Goal: Task Accomplishment & Management: Manage account settings

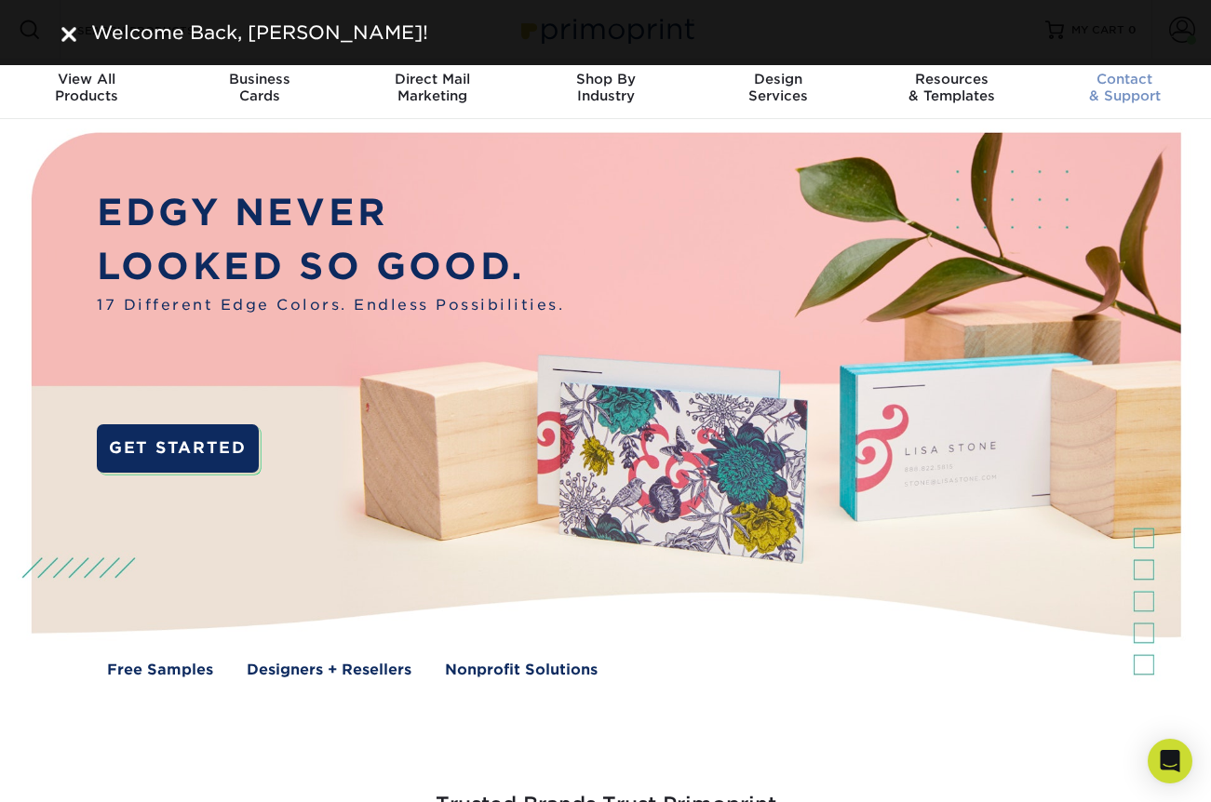
click at [1173, 98] on div "Contact & Support" at bounding box center [1124, 88] width 173 height 34
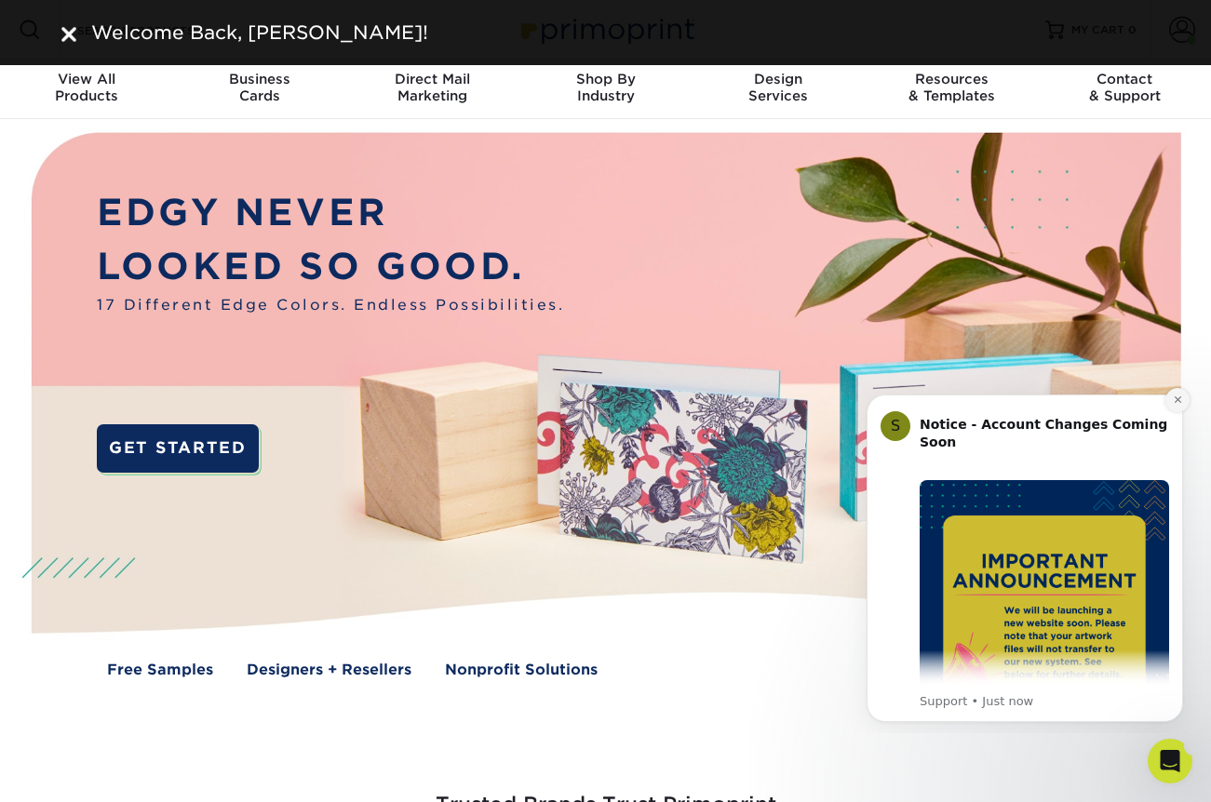
click at [1173, 400] on icon "Dismiss notification" at bounding box center [1178, 400] width 10 height 10
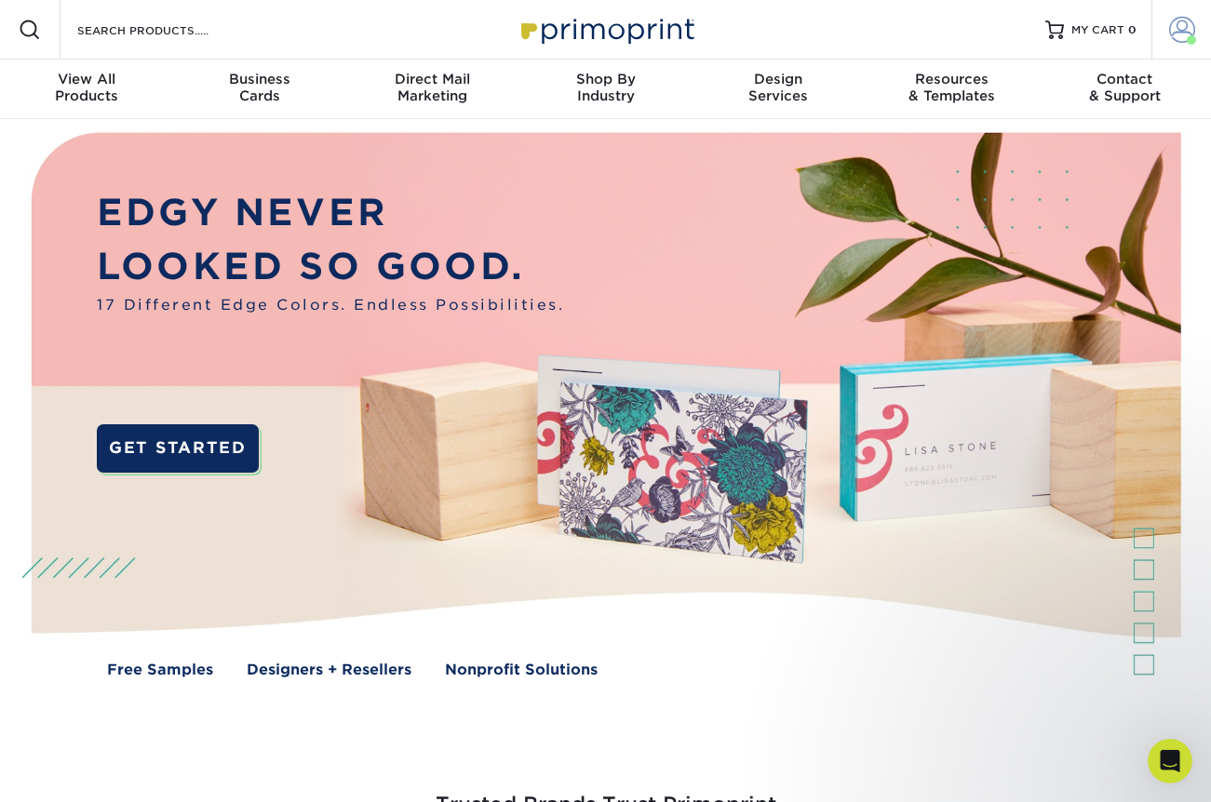
click at [1181, 26] on span at bounding box center [1182, 30] width 26 height 26
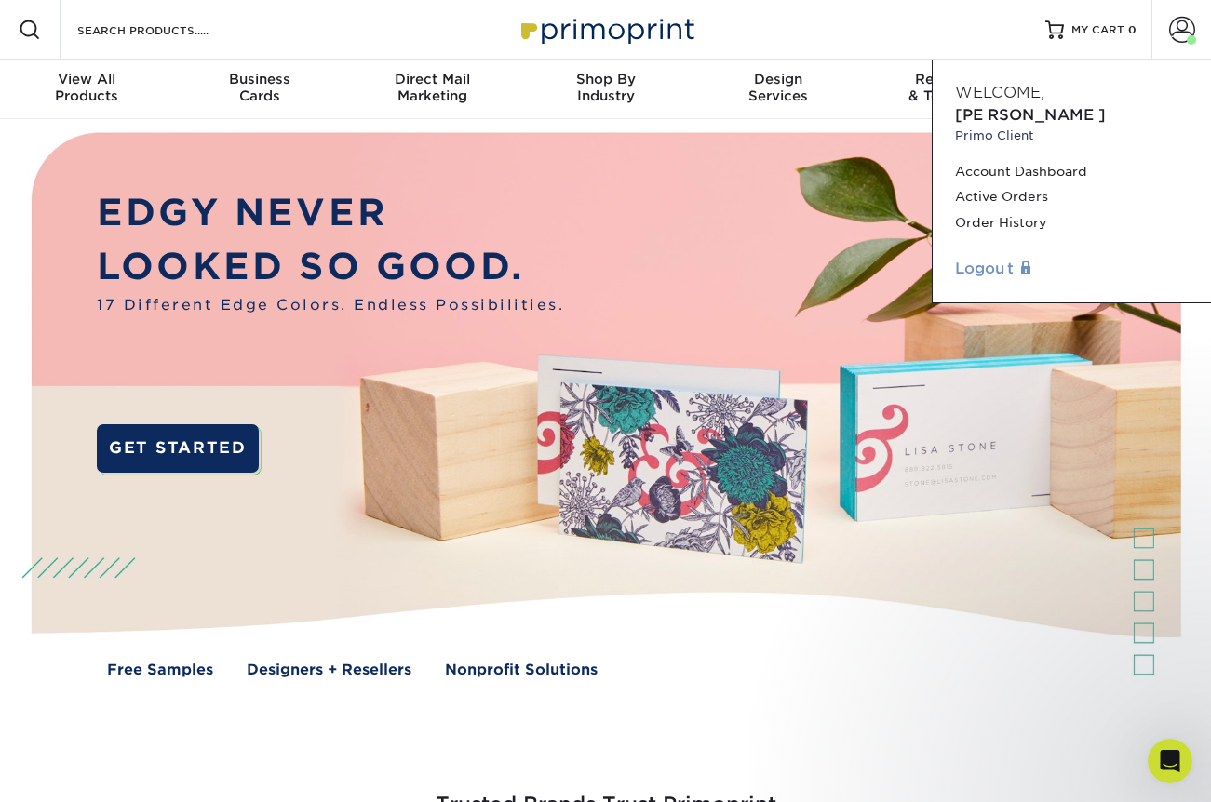
click at [986, 258] on link "Logout" at bounding box center [1072, 269] width 234 height 22
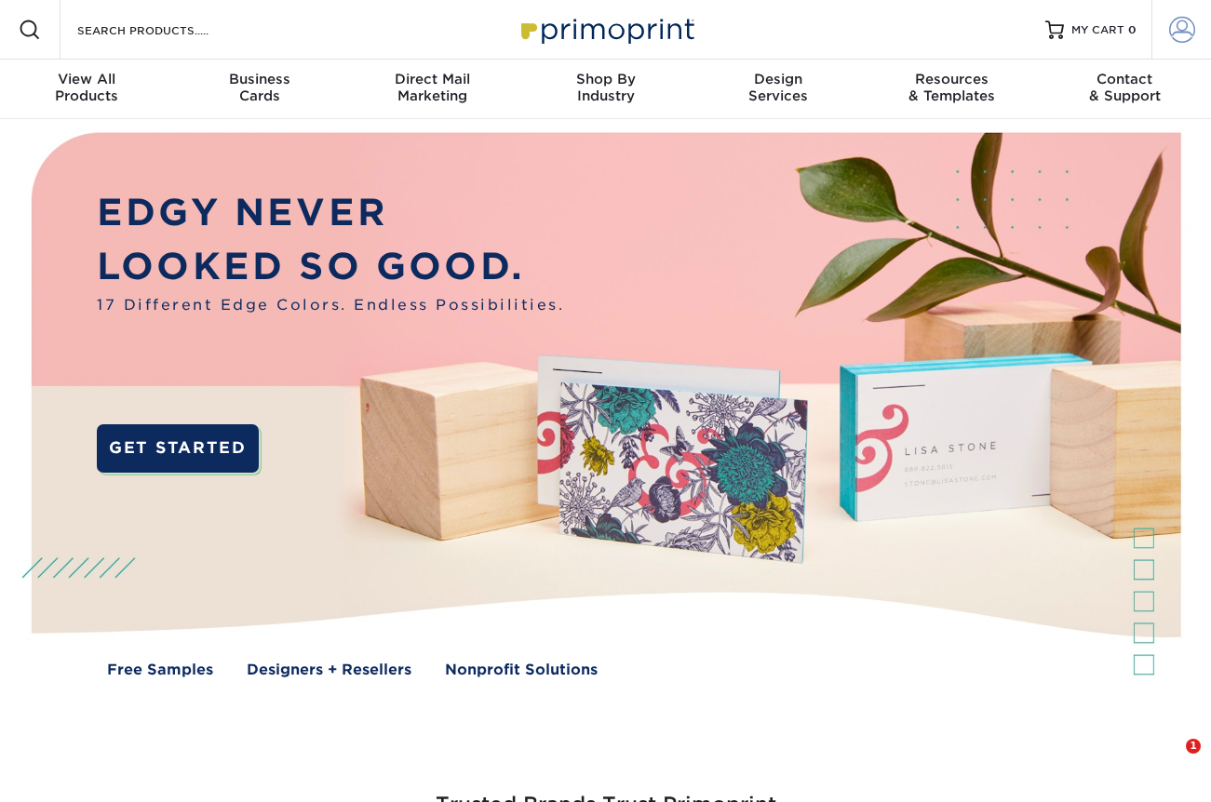
type input "[PERSON_NAME][EMAIL_ADDRESS][DOMAIN_NAME]"
click at [1180, 30] on span at bounding box center [1182, 30] width 26 height 26
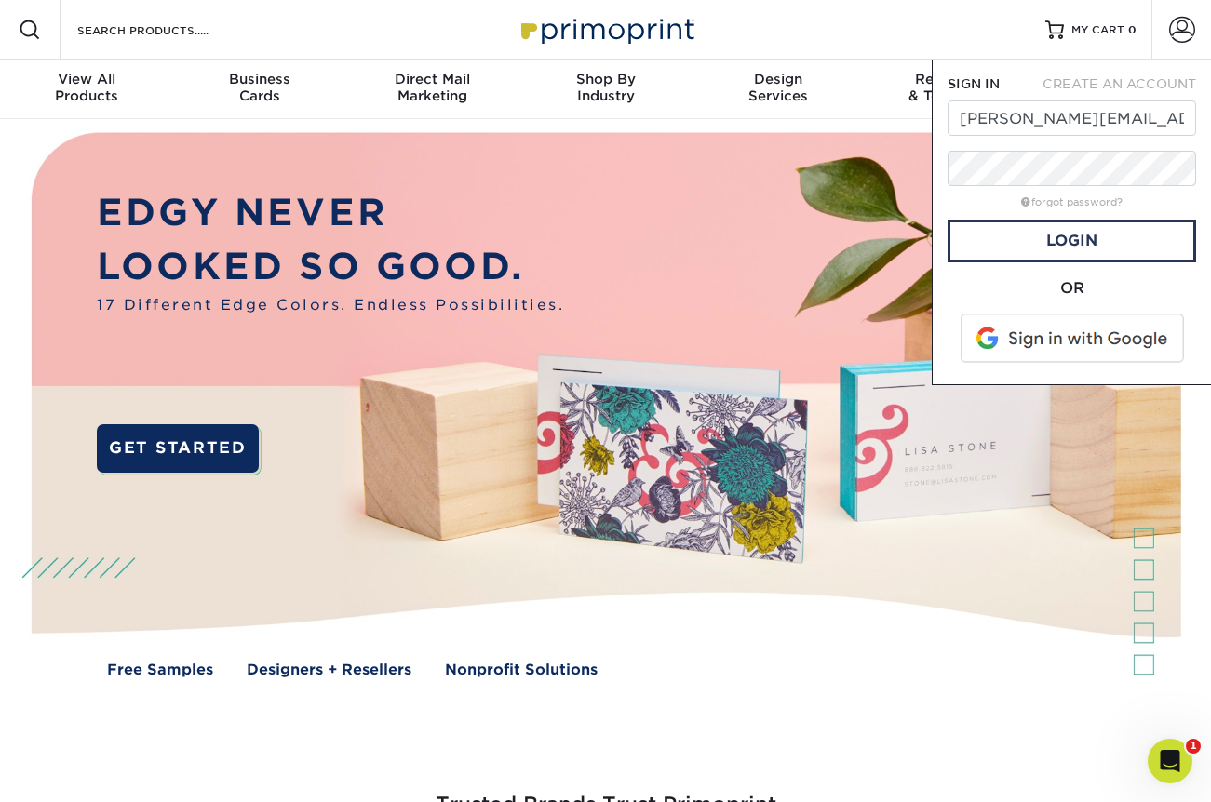
click at [1031, 343] on span at bounding box center [1073, 339] width 237 height 48
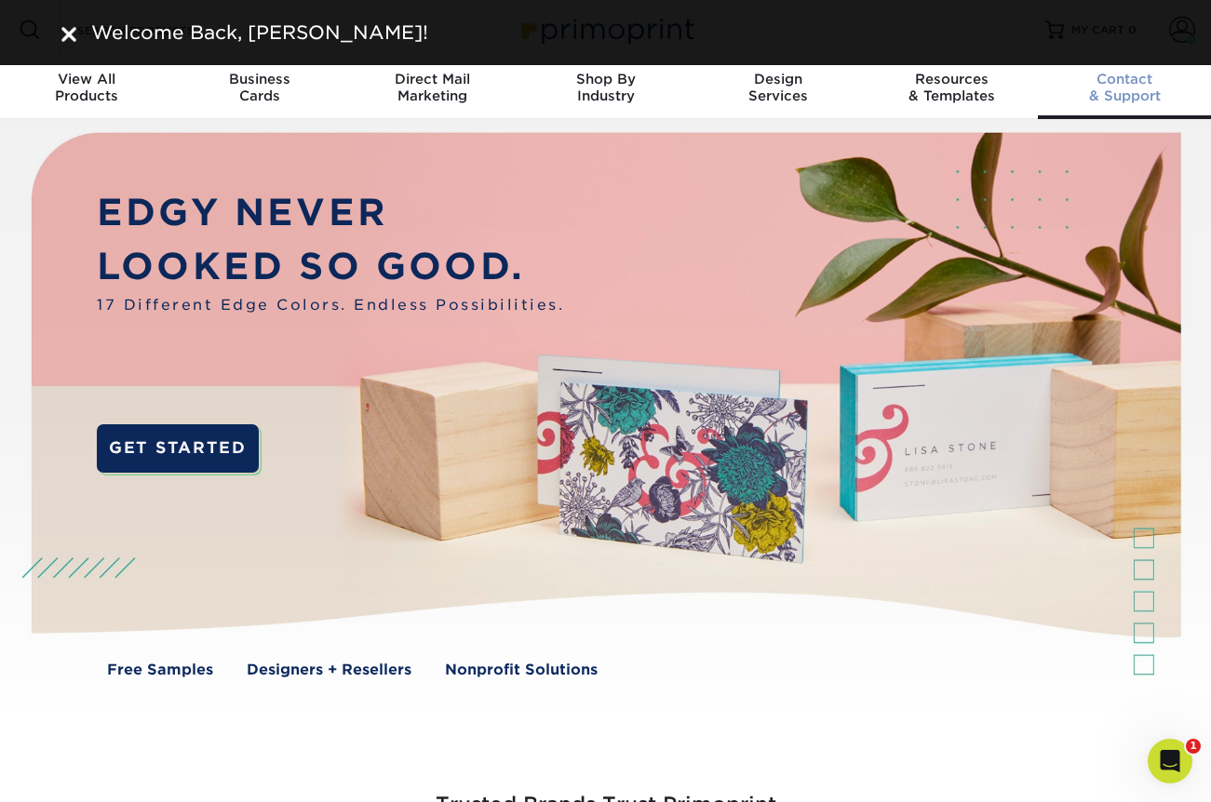
click at [1181, 88] on div "Contact & Support" at bounding box center [1124, 88] width 173 height 34
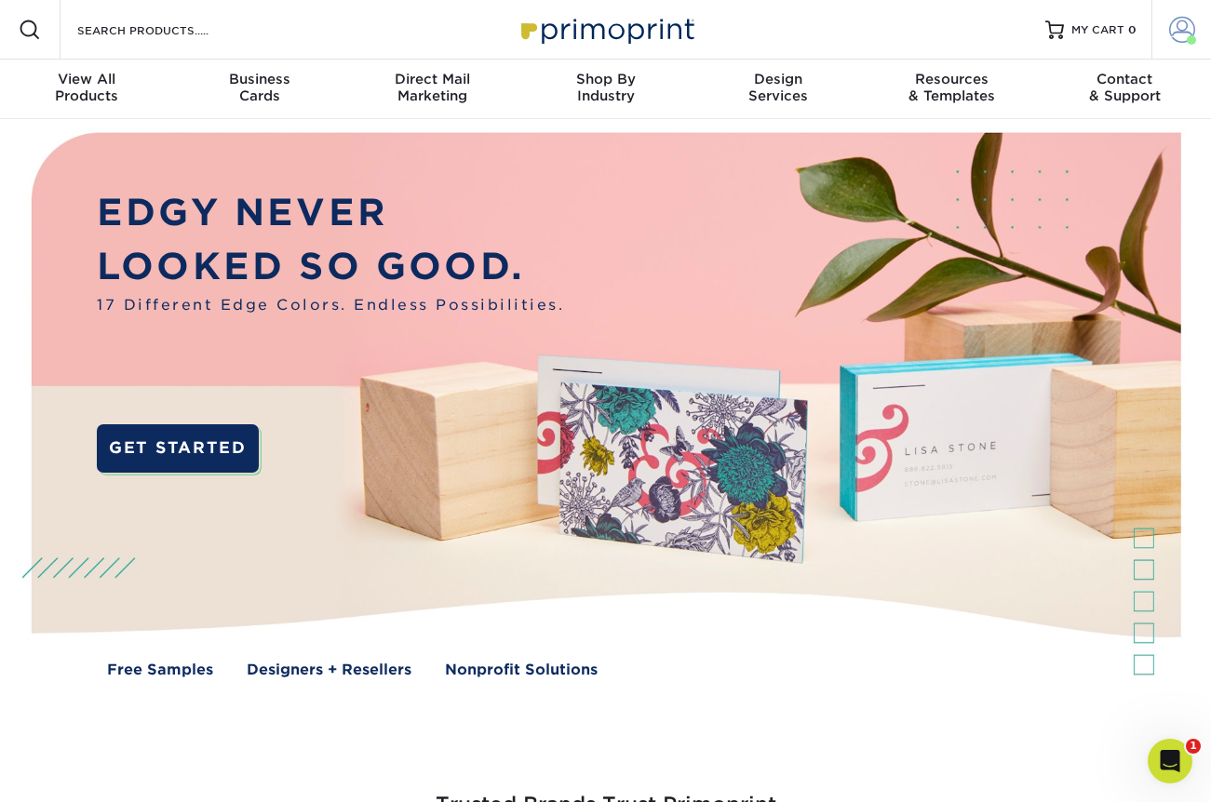
click at [1193, 19] on span at bounding box center [1182, 30] width 26 height 26
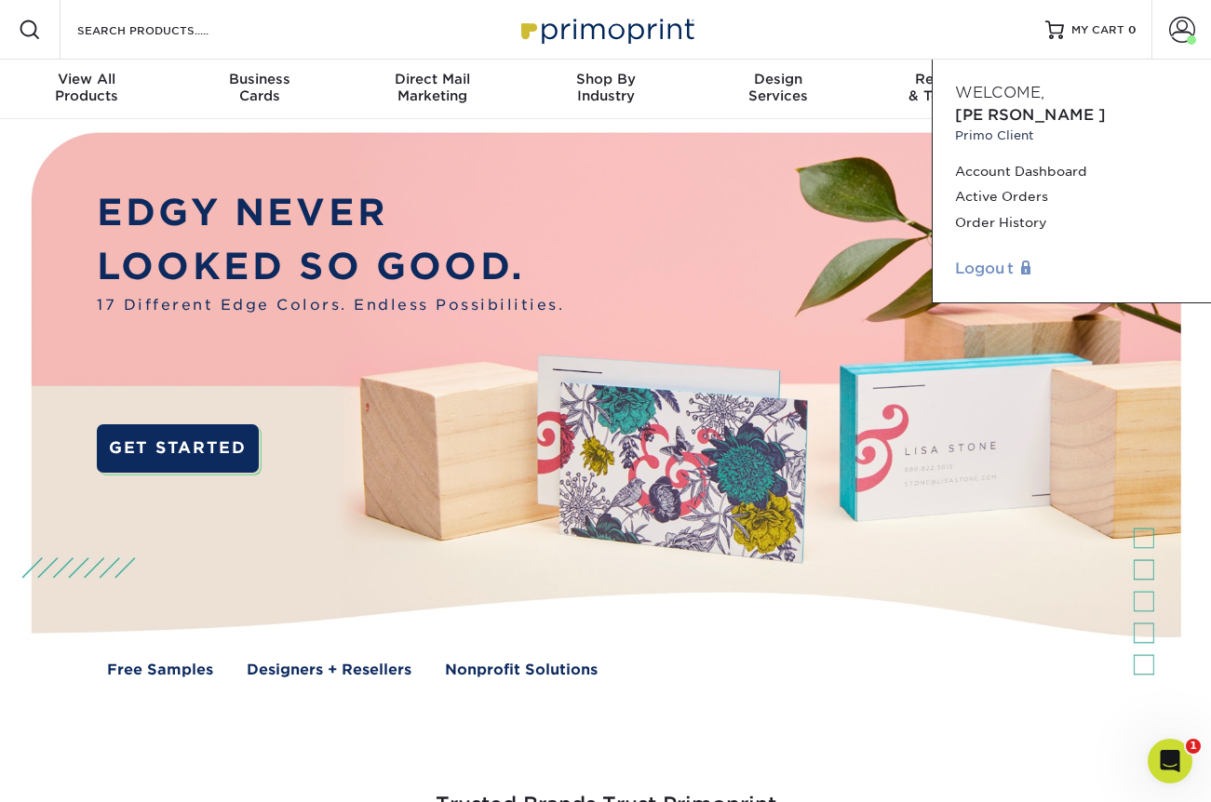
click at [989, 258] on link "Logout" at bounding box center [1072, 269] width 234 height 22
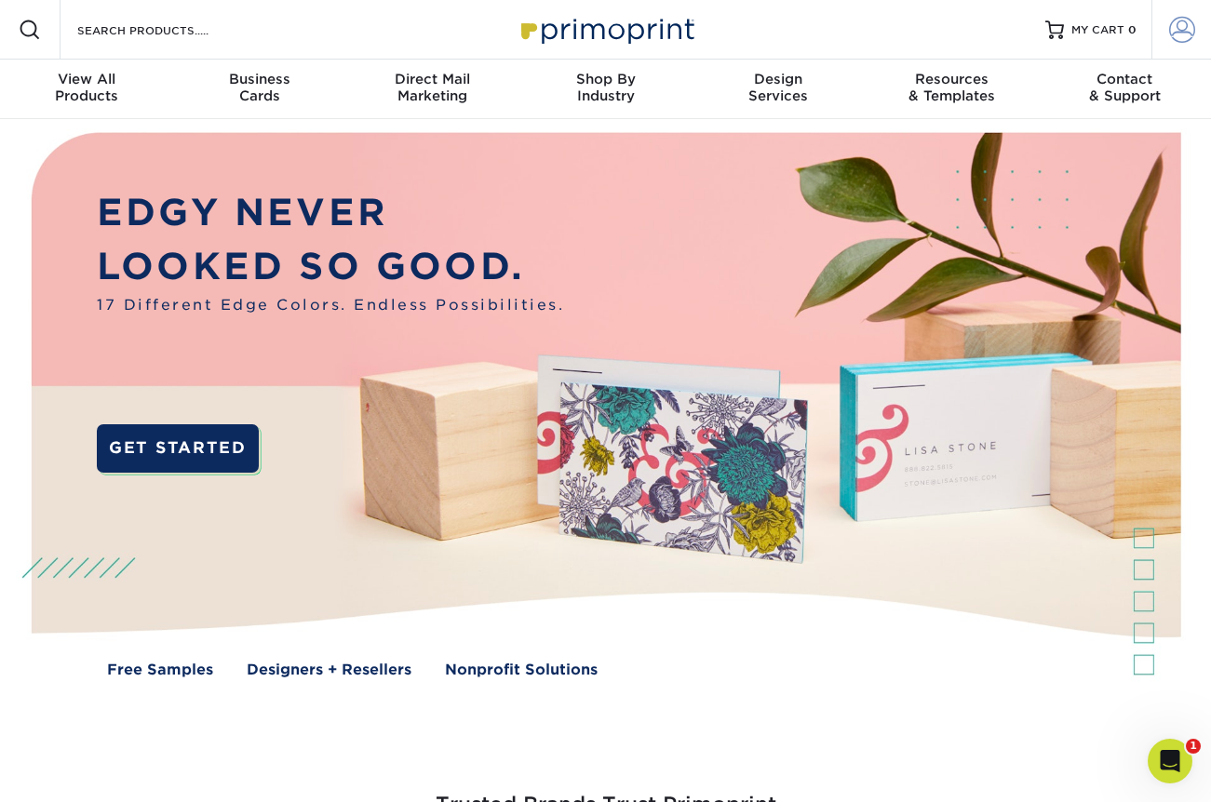
type input "daniellestevens@mac.com"
click at [1180, 34] on span at bounding box center [1182, 30] width 26 height 26
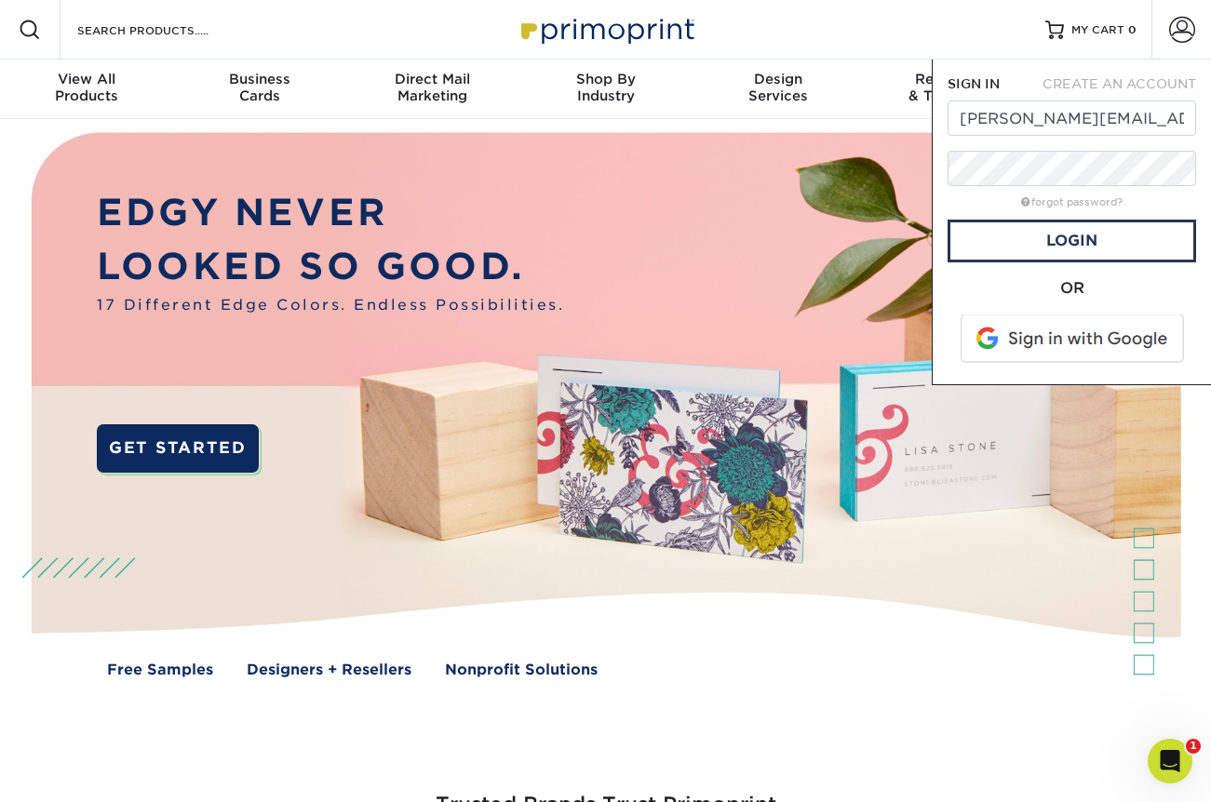
click at [1124, 328] on span at bounding box center [1073, 339] width 237 height 48
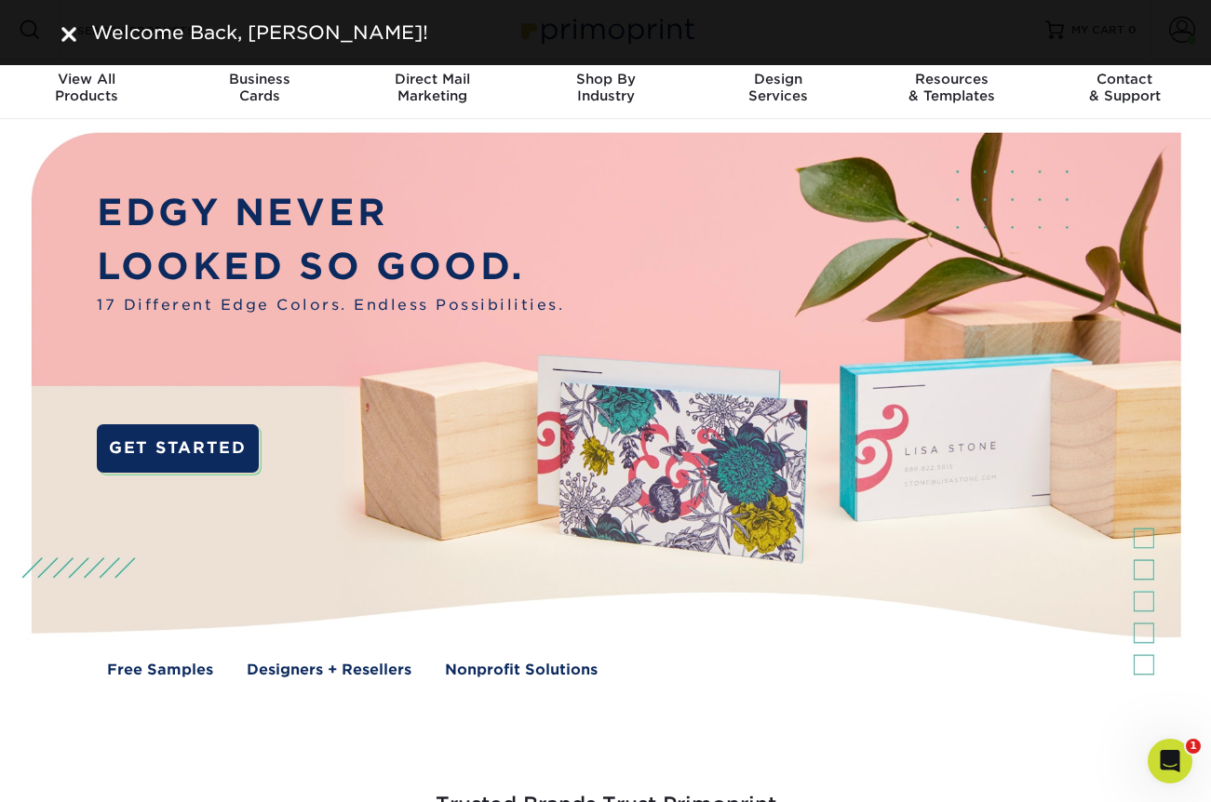
click at [66, 38] on div "Welcome Back, Danielle!" at bounding box center [605, 33] width 1117 height 28
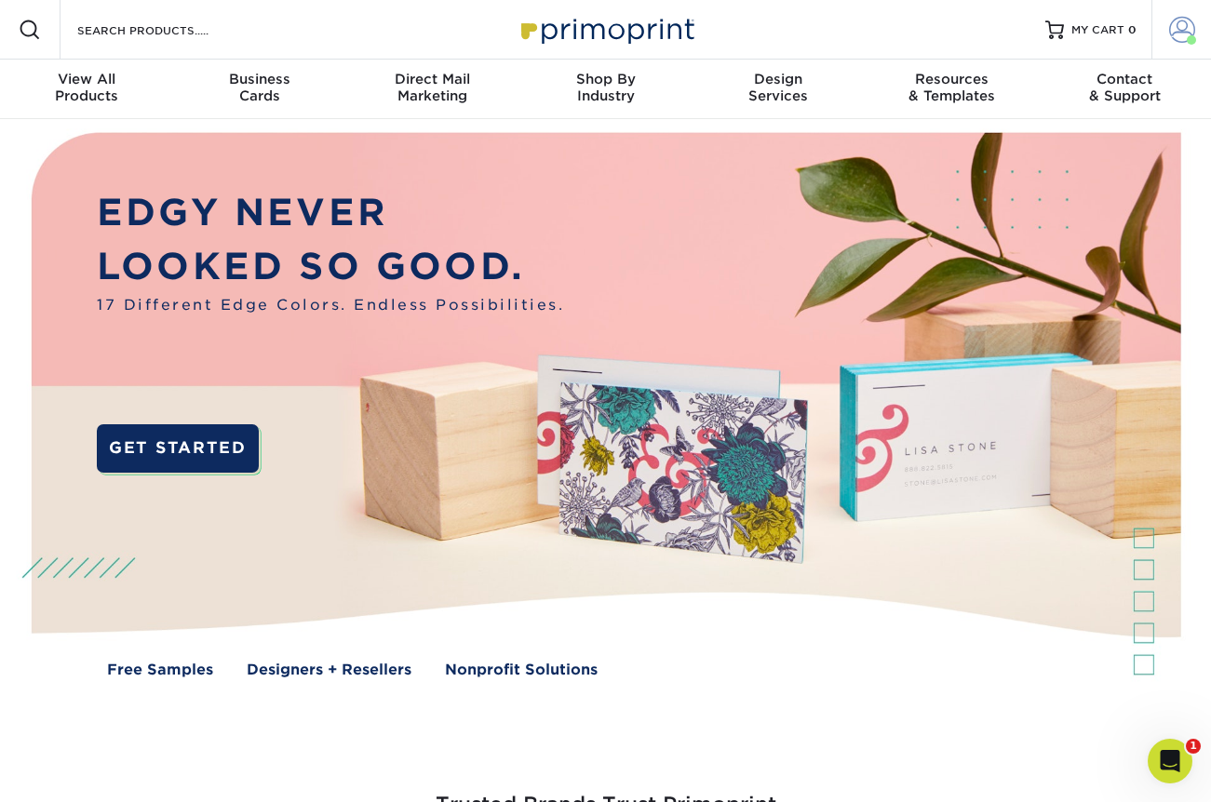
click at [1183, 35] on span at bounding box center [1182, 30] width 26 height 26
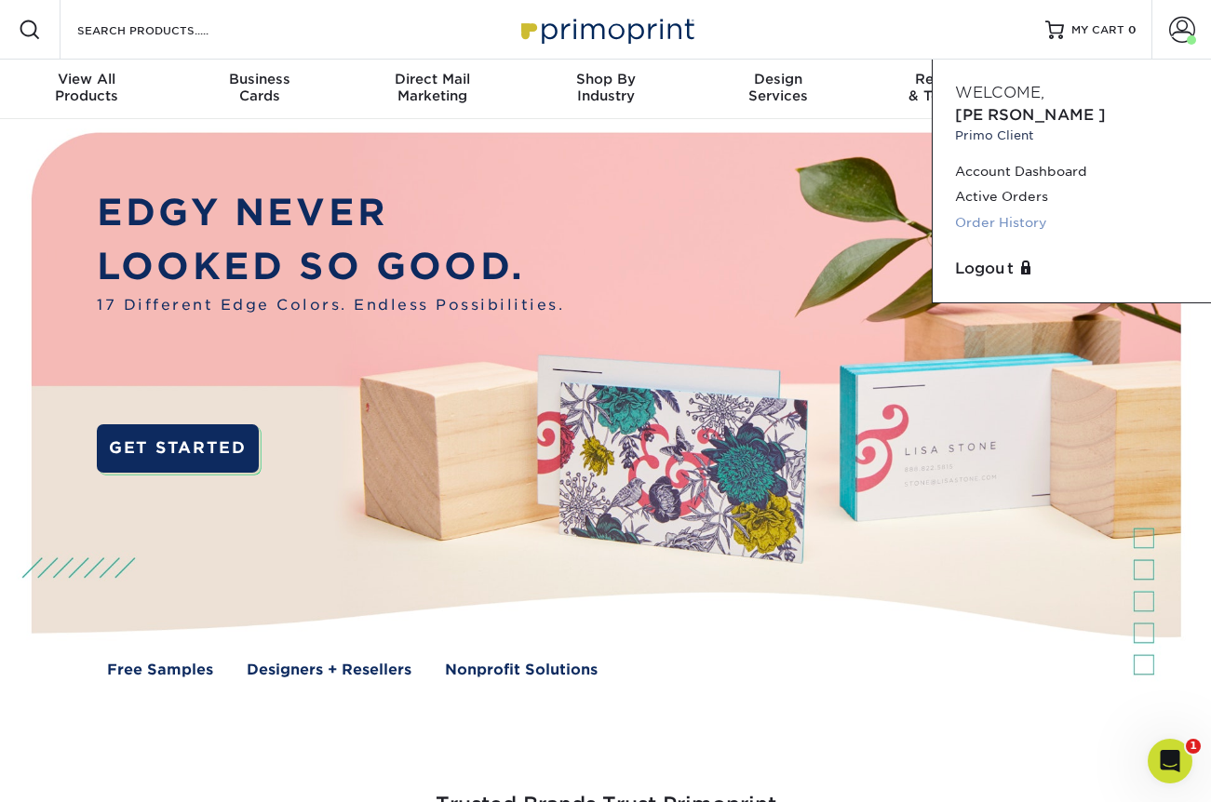
click at [1015, 210] on link "Order History" at bounding box center [1072, 222] width 234 height 25
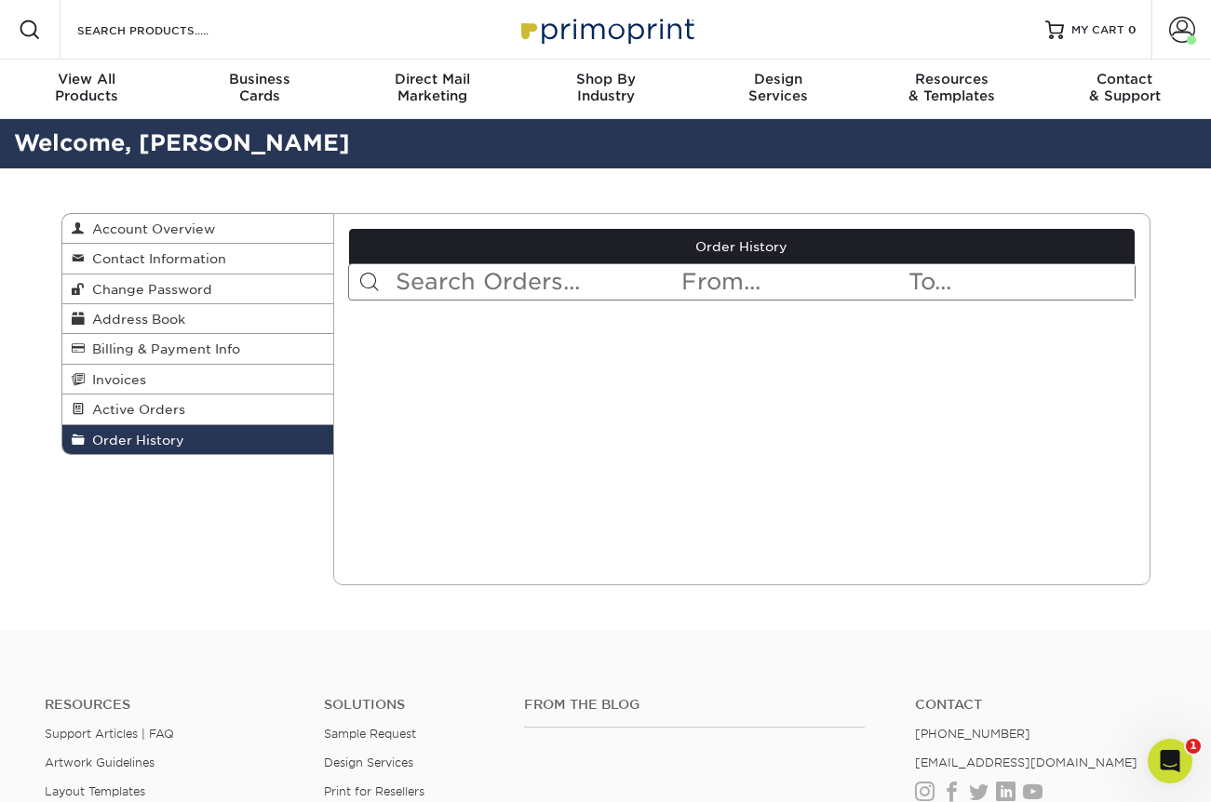
click at [494, 301] on div "Order History < Prev Next > Sep 2025 Sun Mon Tue Wed Thu Fri Sat 1 2 3 4 5 6 7 …" at bounding box center [741, 276] width 787 height 94
click at [493, 281] on input "text" at bounding box center [537, 281] width 286 height 35
click at [103, 384] on span "Invoices" at bounding box center [115, 379] width 61 height 15
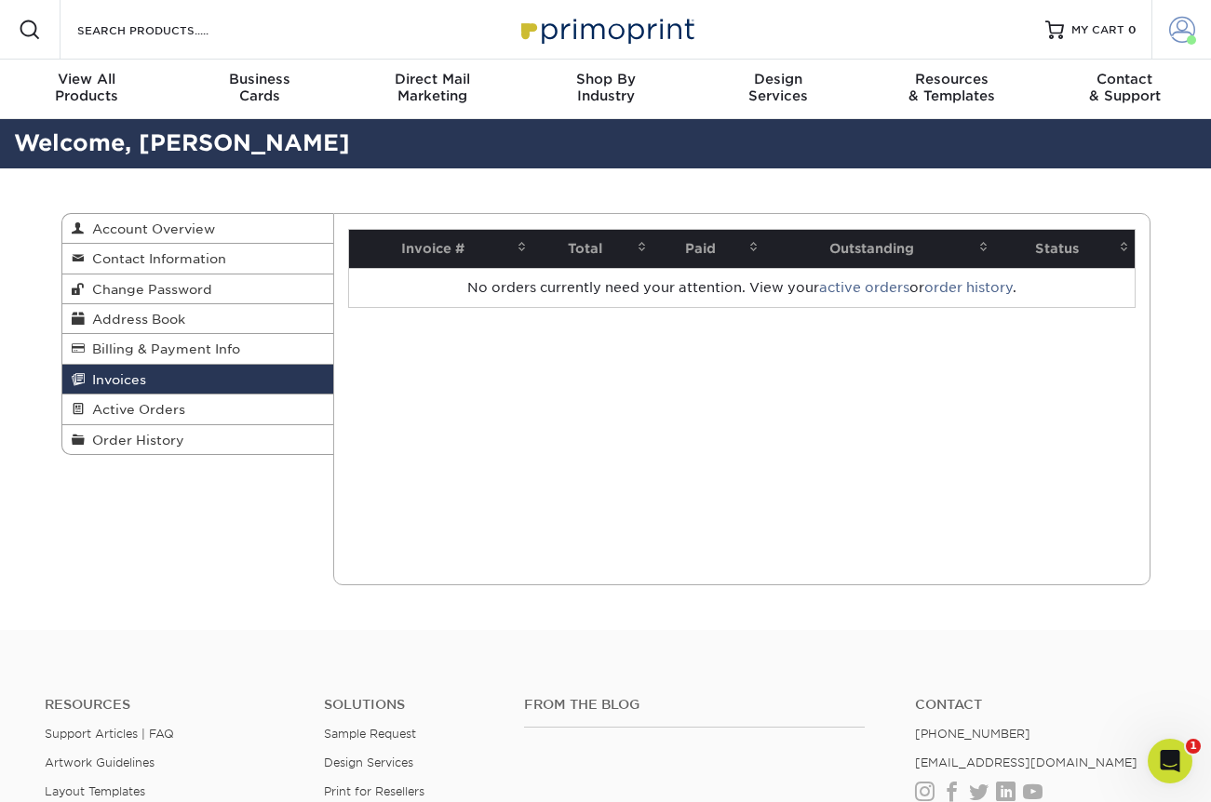
click at [1192, 34] on span at bounding box center [1182, 30] width 26 height 26
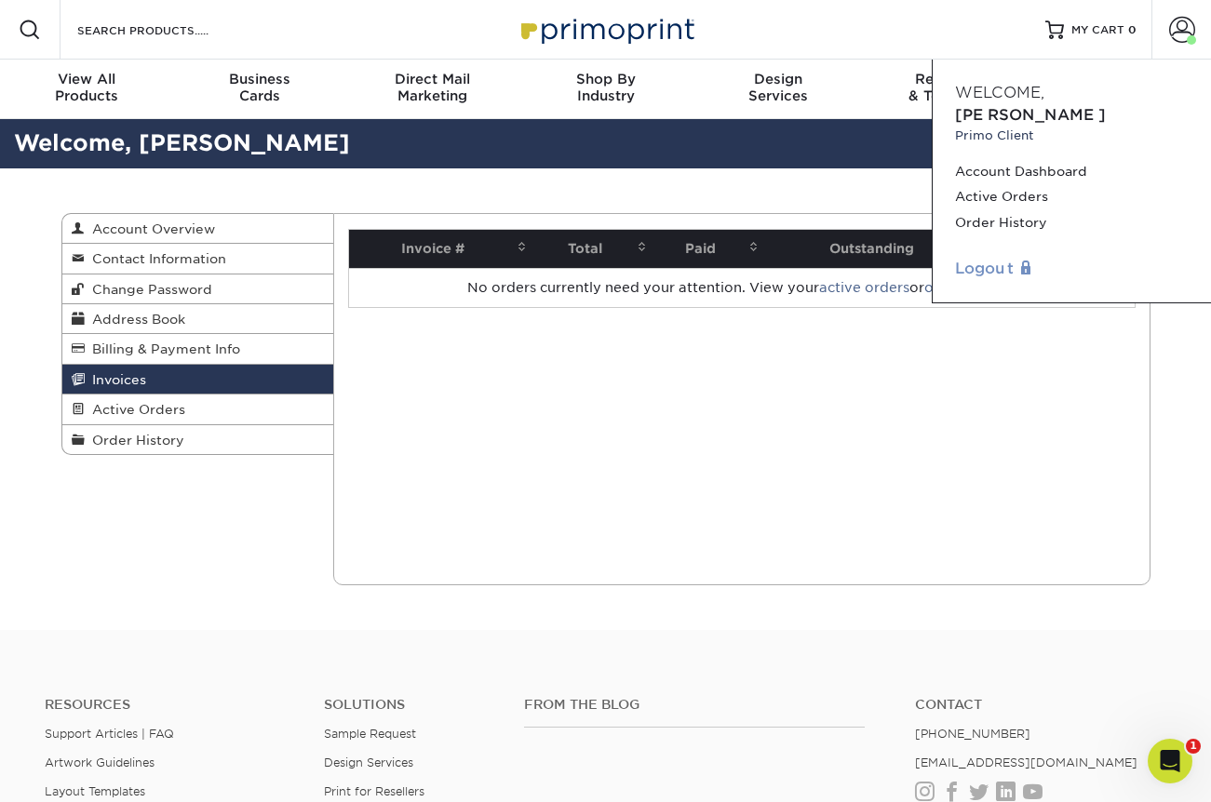
click at [996, 258] on link "Logout" at bounding box center [1072, 269] width 234 height 22
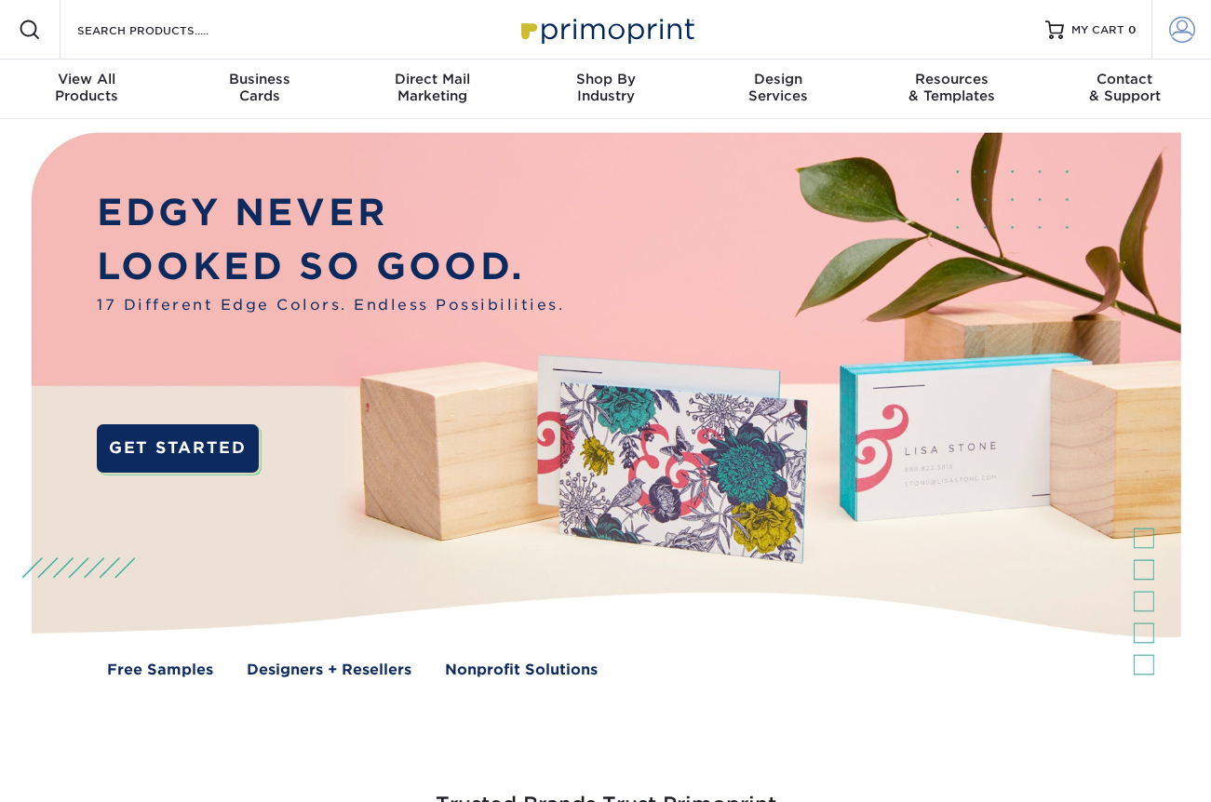
type input "[PERSON_NAME][EMAIL_ADDRESS][DOMAIN_NAME]"
click at [1192, 29] on span at bounding box center [1182, 30] width 26 height 26
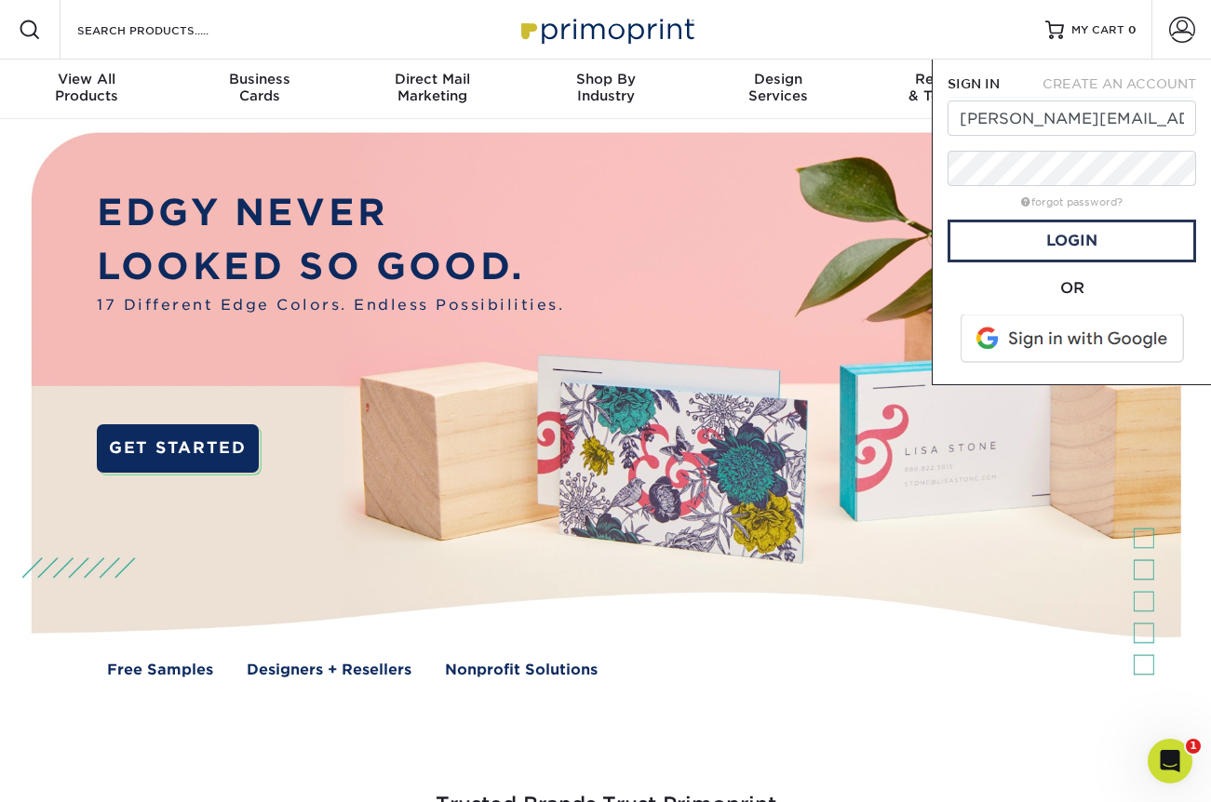
click at [1084, 348] on span at bounding box center [1073, 339] width 237 height 48
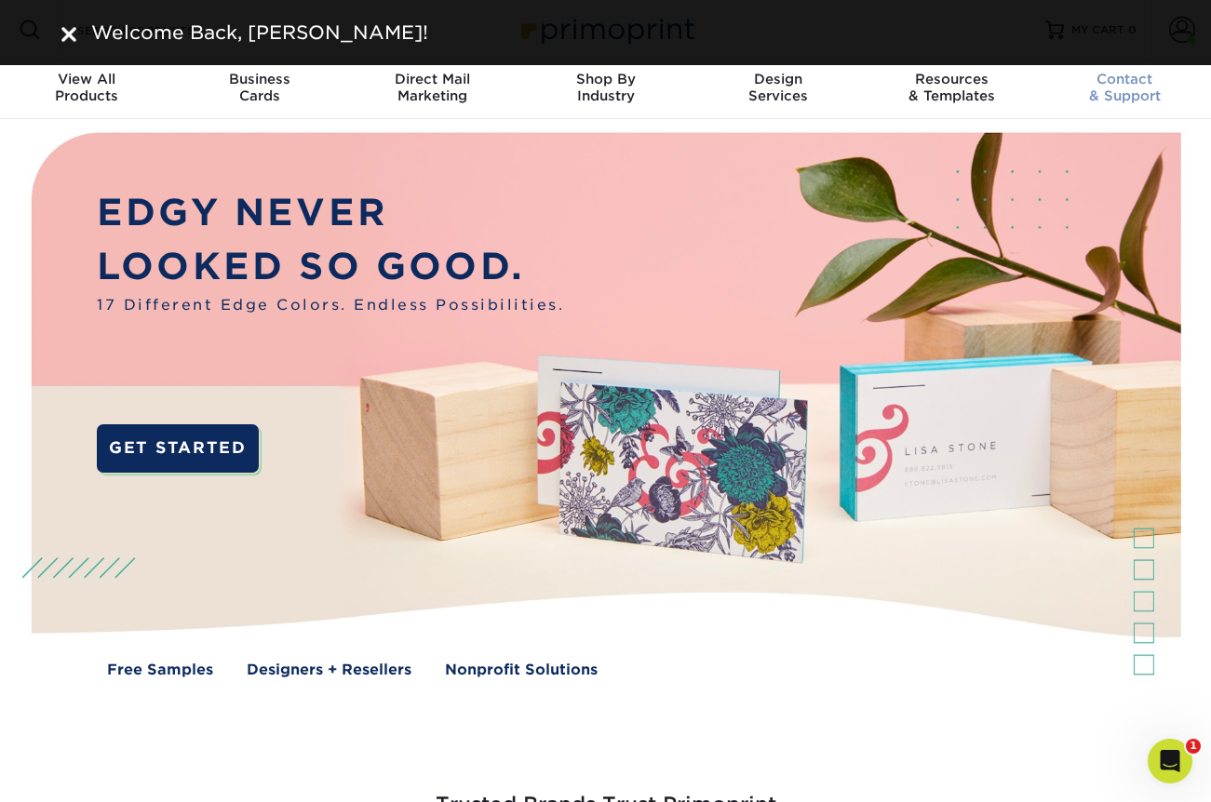
click at [1179, 94] on div "Contact & Support" at bounding box center [1124, 88] width 173 height 34
click at [828, 673] on div "Free Samples Designers + Resellers Nonprofit Solutions" at bounding box center [605, 669] width 1239 height 21
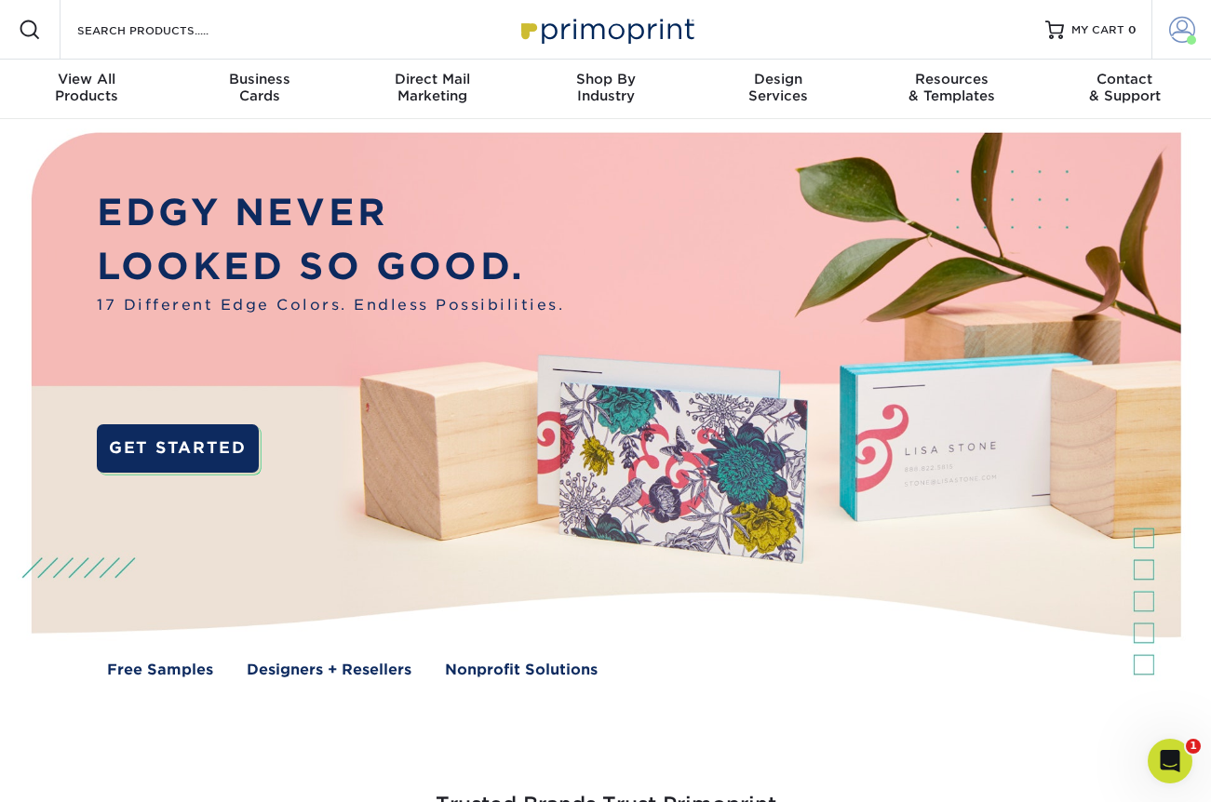
click at [1182, 45] on link "Account" at bounding box center [1181, 30] width 60 height 60
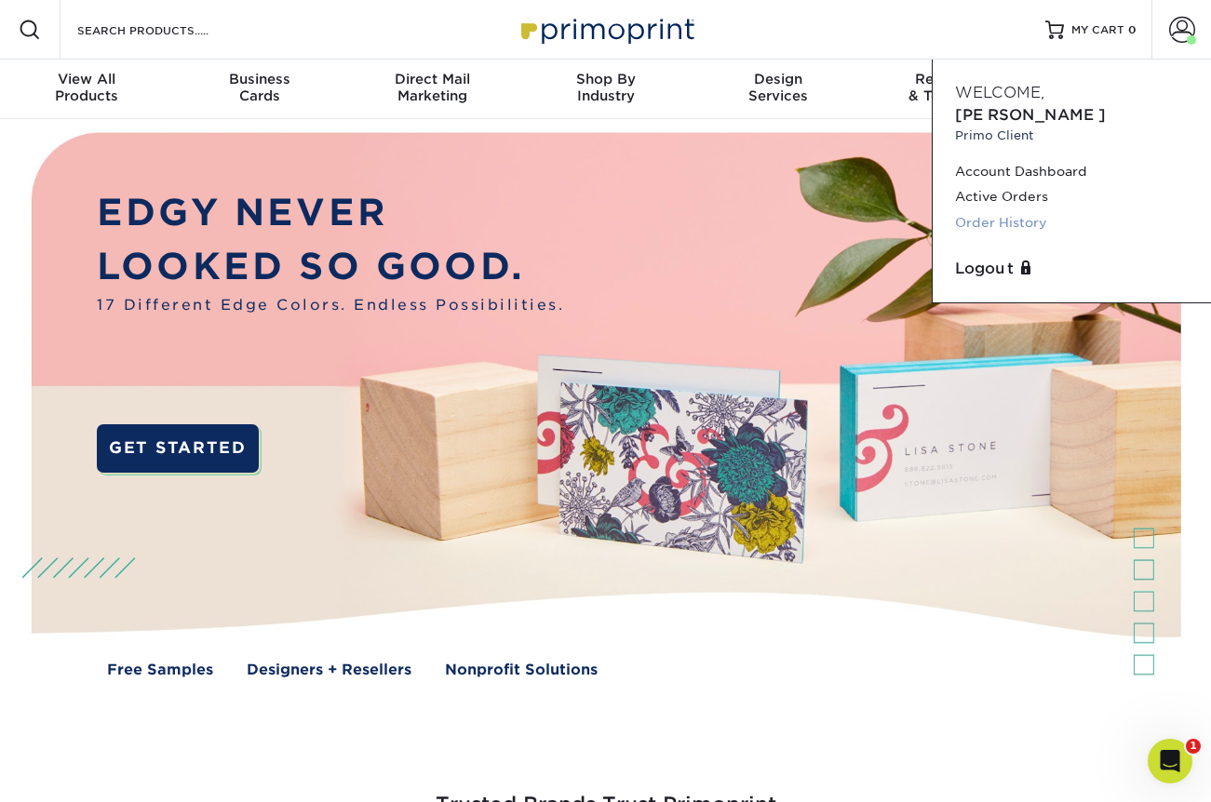
click at [987, 210] on link "Order History" at bounding box center [1072, 222] width 234 height 25
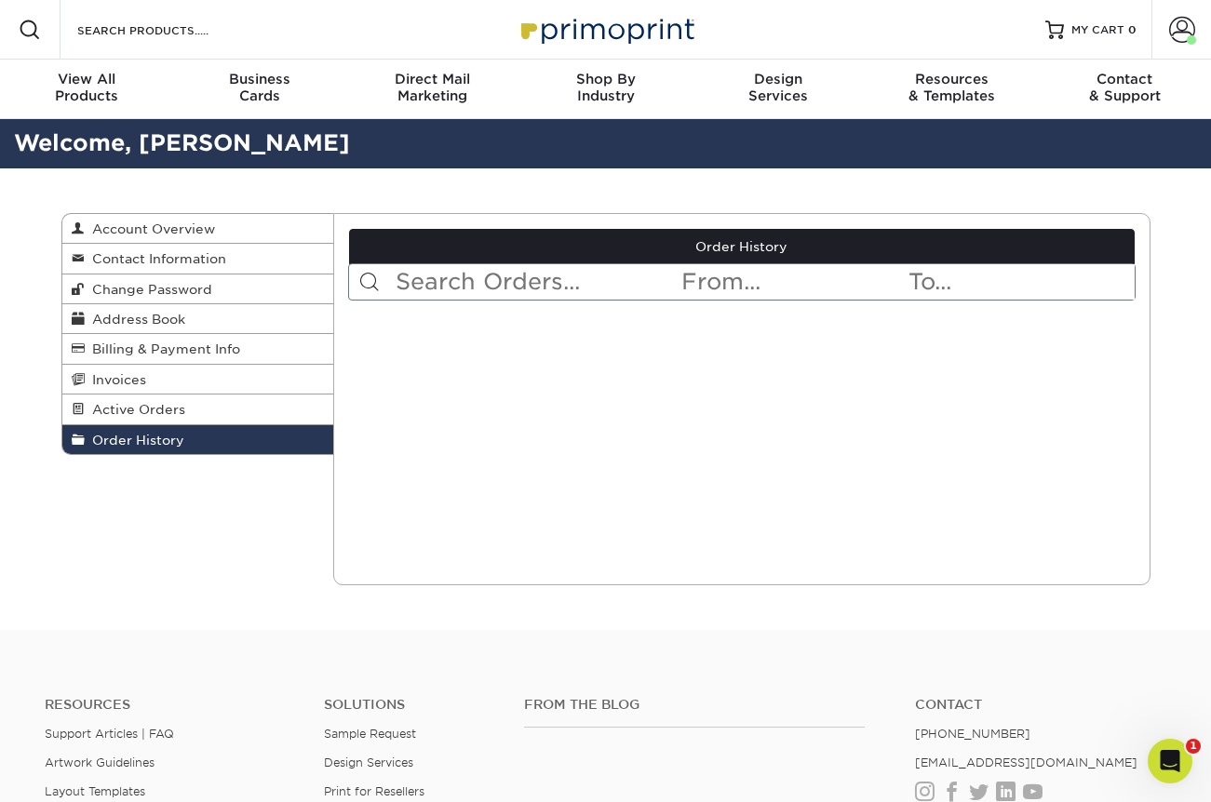
click at [508, 276] on input "text" at bounding box center [537, 281] width 286 height 35
click at [174, 410] on span "Active Orders" at bounding box center [135, 409] width 101 height 15
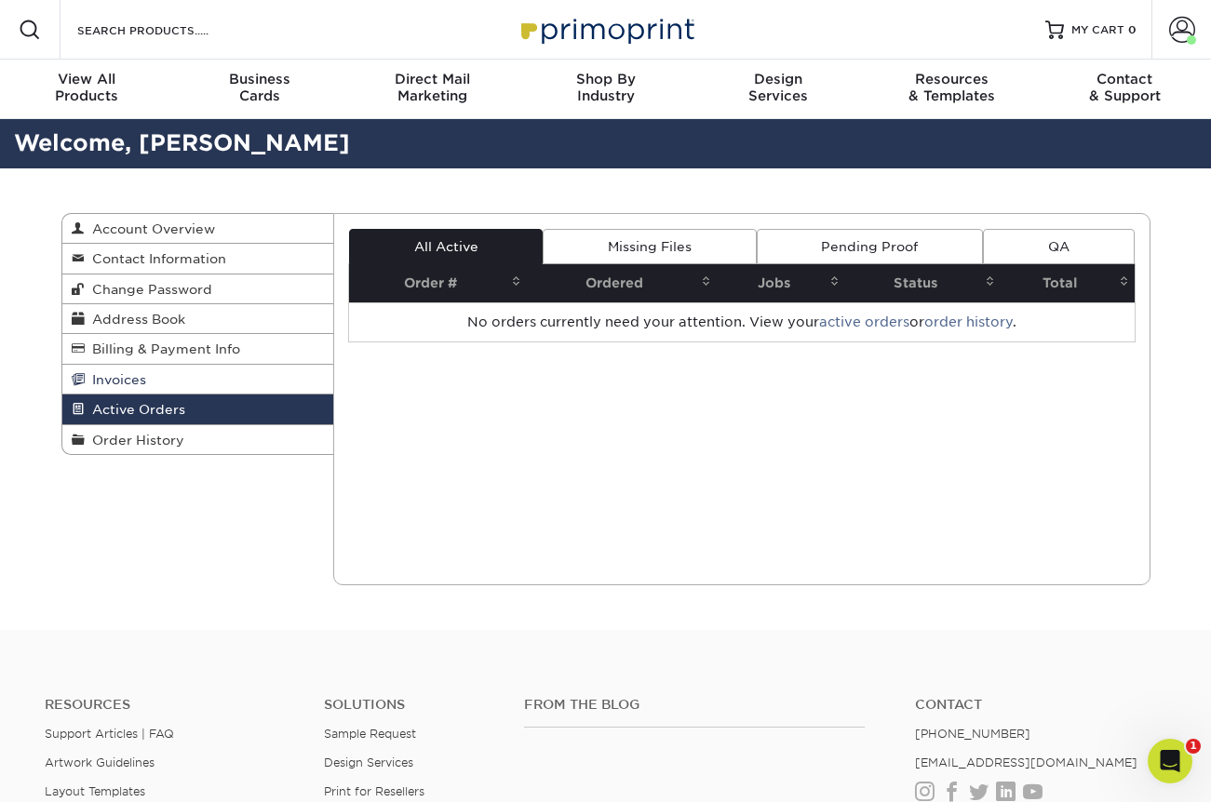
click at [141, 384] on span "Invoices" at bounding box center [115, 379] width 61 height 15
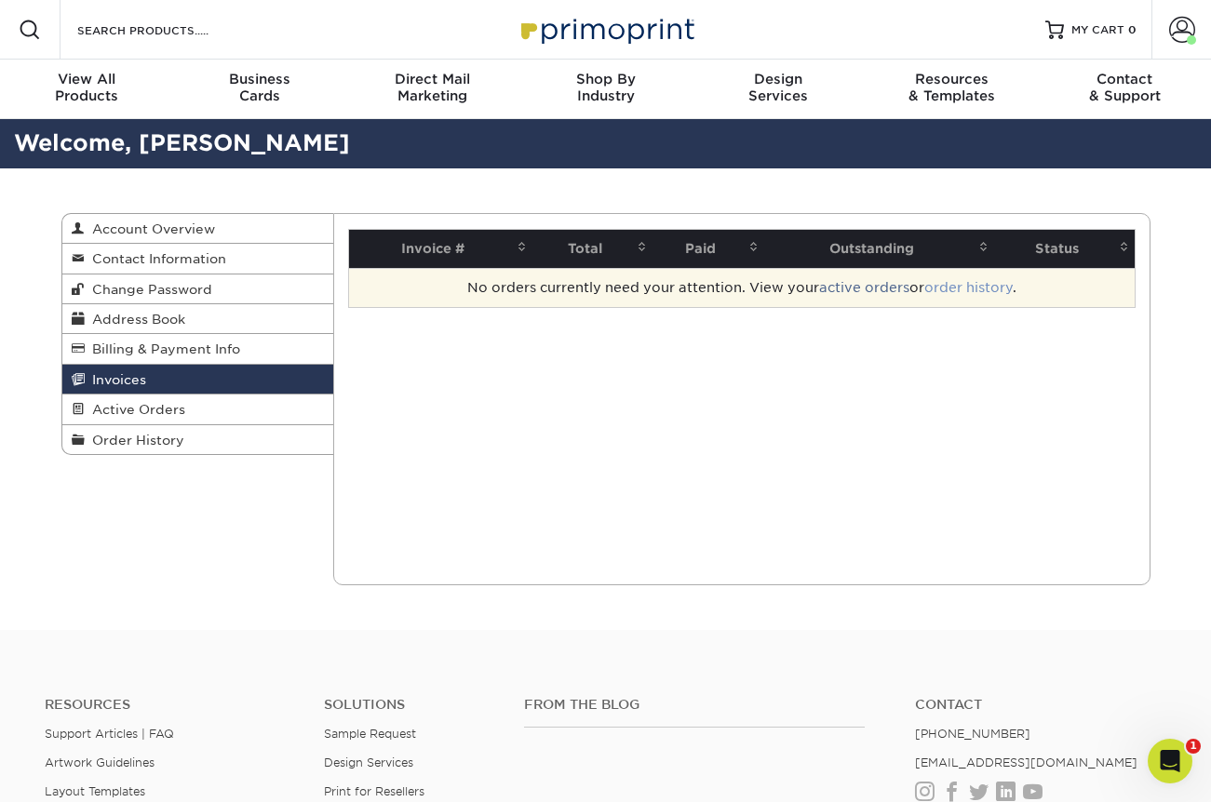
click at [999, 295] on link "order history" at bounding box center [968, 287] width 88 height 15
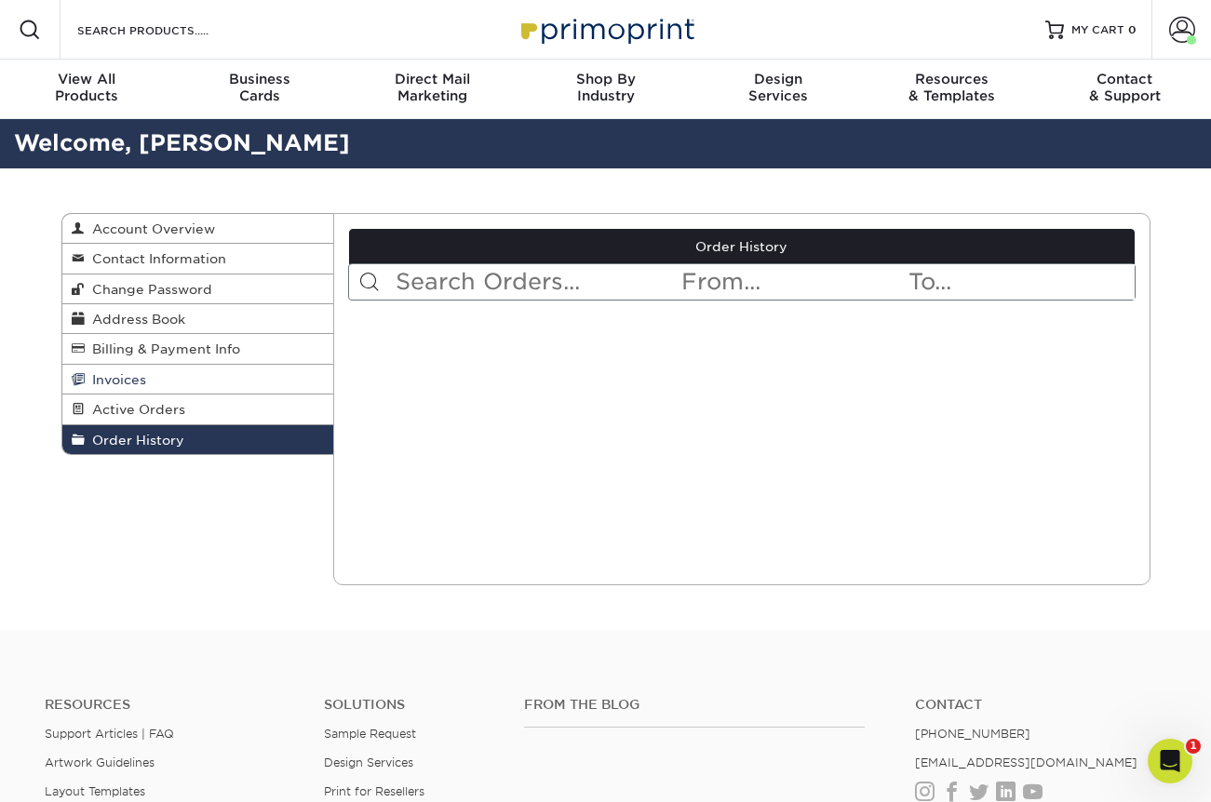
click at [156, 381] on link "Invoices" at bounding box center [198, 380] width 272 height 30
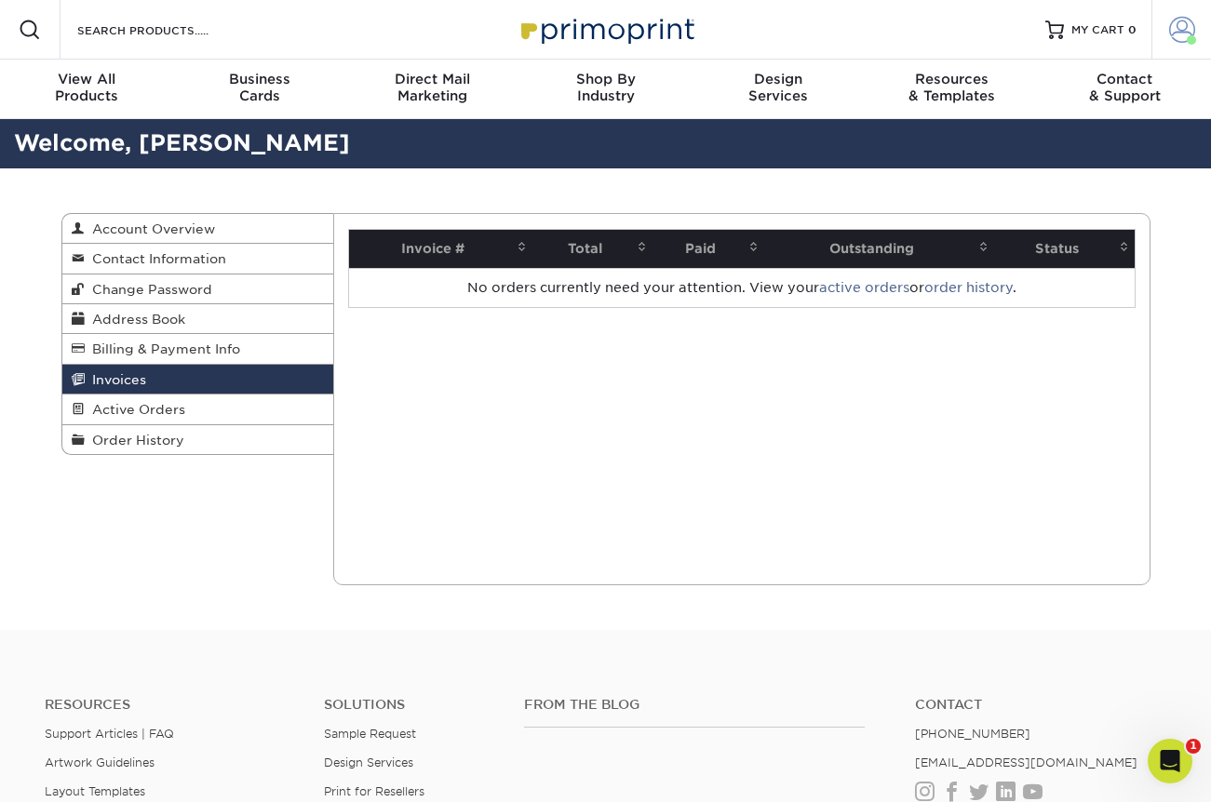
click at [1189, 51] on link "Account" at bounding box center [1181, 30] width 60 height 60
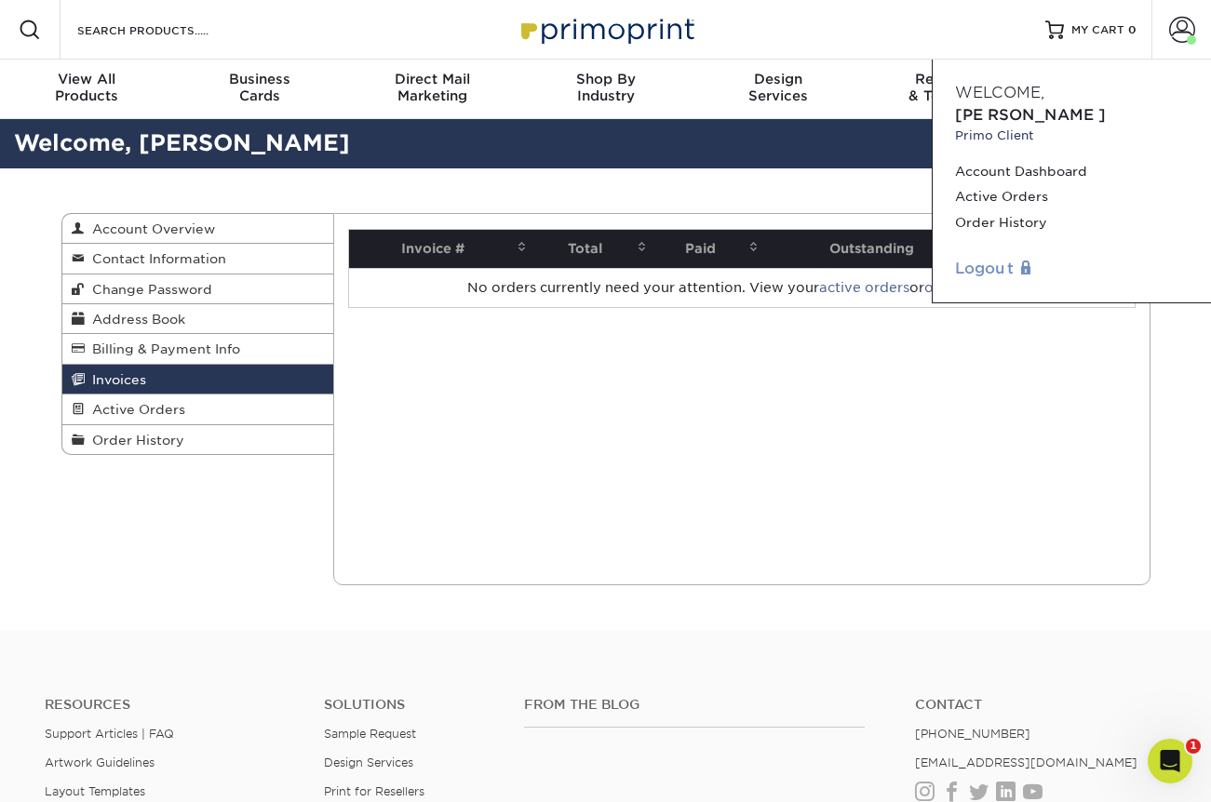
click at [1001, 258] on link "Logout" at bounding box center [1072, 269] width 234 height 22
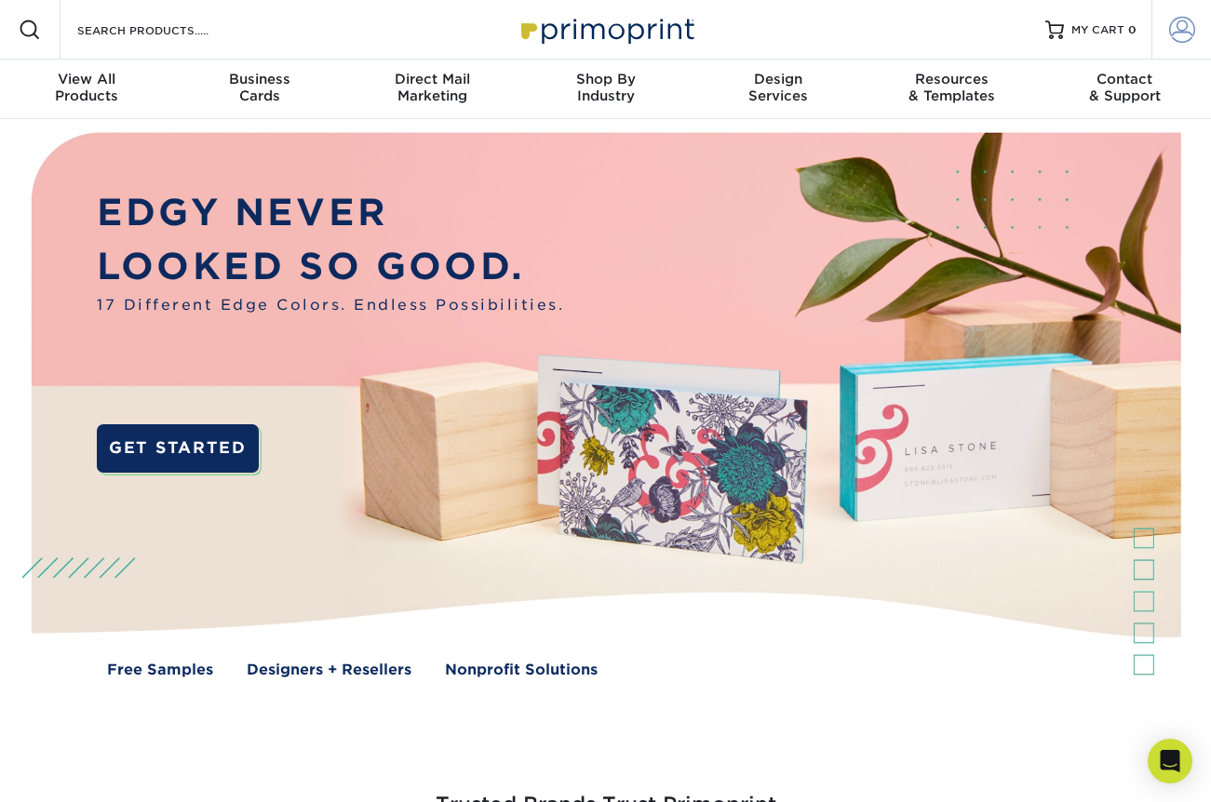
type input "[PERSON_NAME][EMAIL_ADDRESS][DOMAIN_NAME]"
click at [1186, 37] on span at bounding box center [1182, 30] width 26 height 26
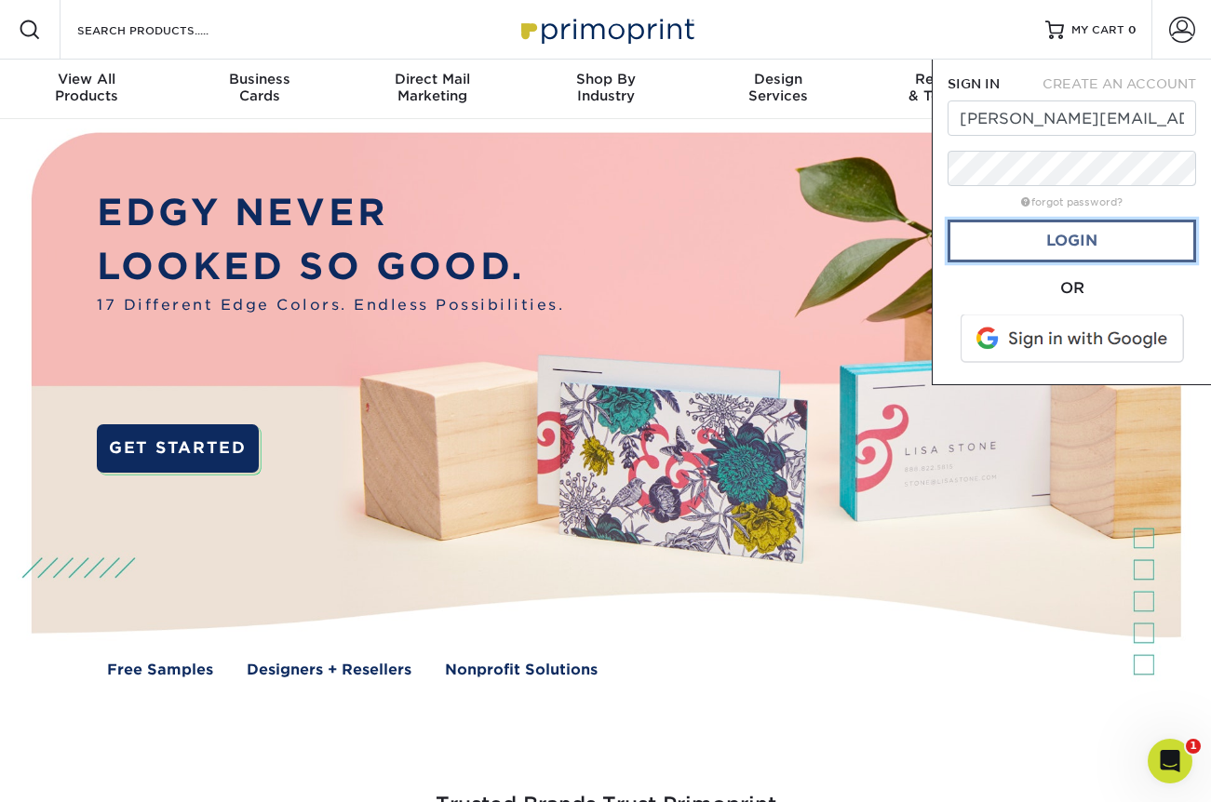
click at [1063, 233] on link "Login" at bounding box center [1071, 241] width 249 height 43
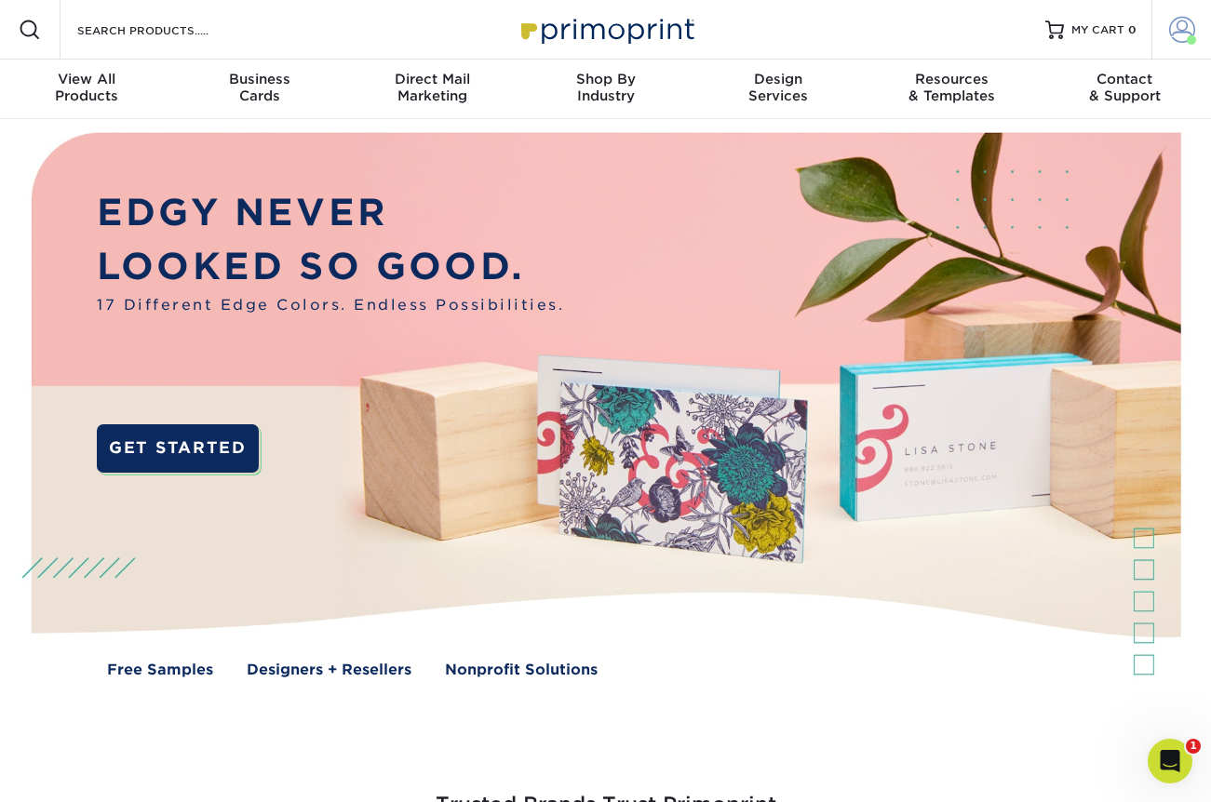
click at [1187, 42] on span at bounding box center [1191, 39] width 9 height 9
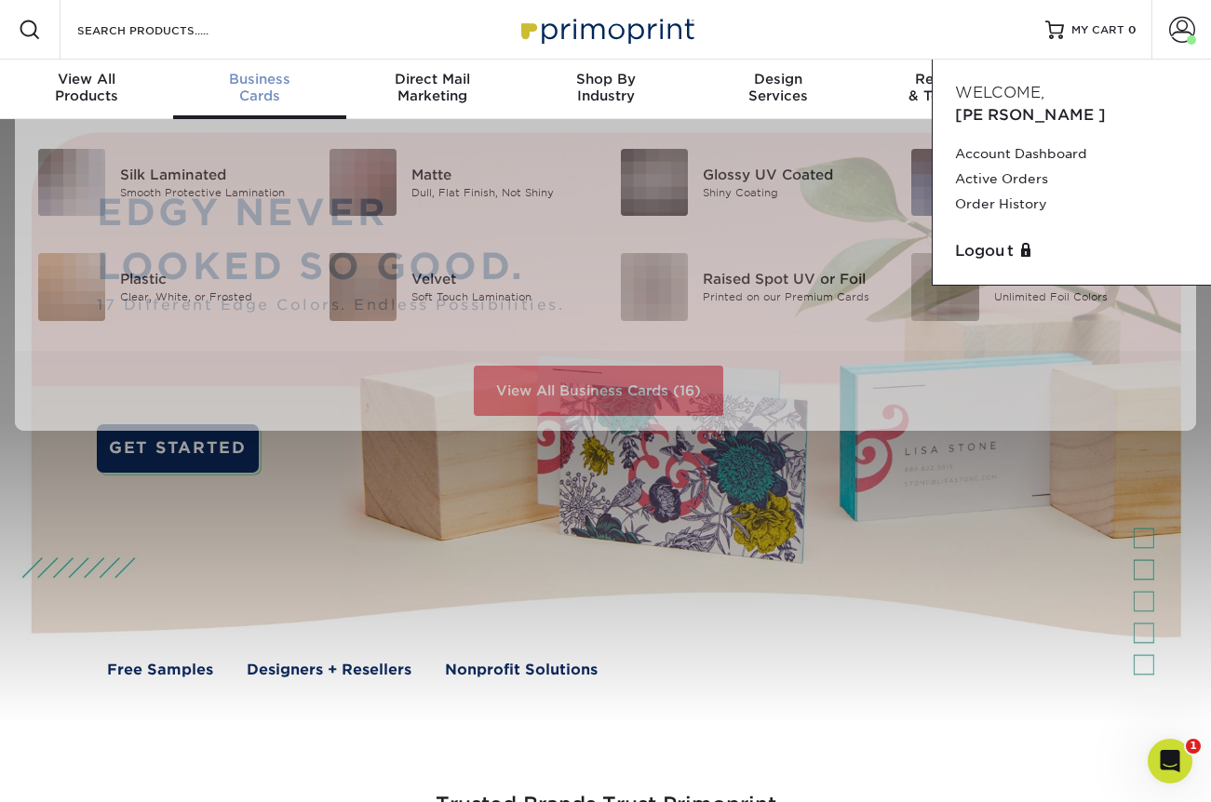
click at [275, 78] on span "Business" at bounding box center [259, 79] width 173 height 17
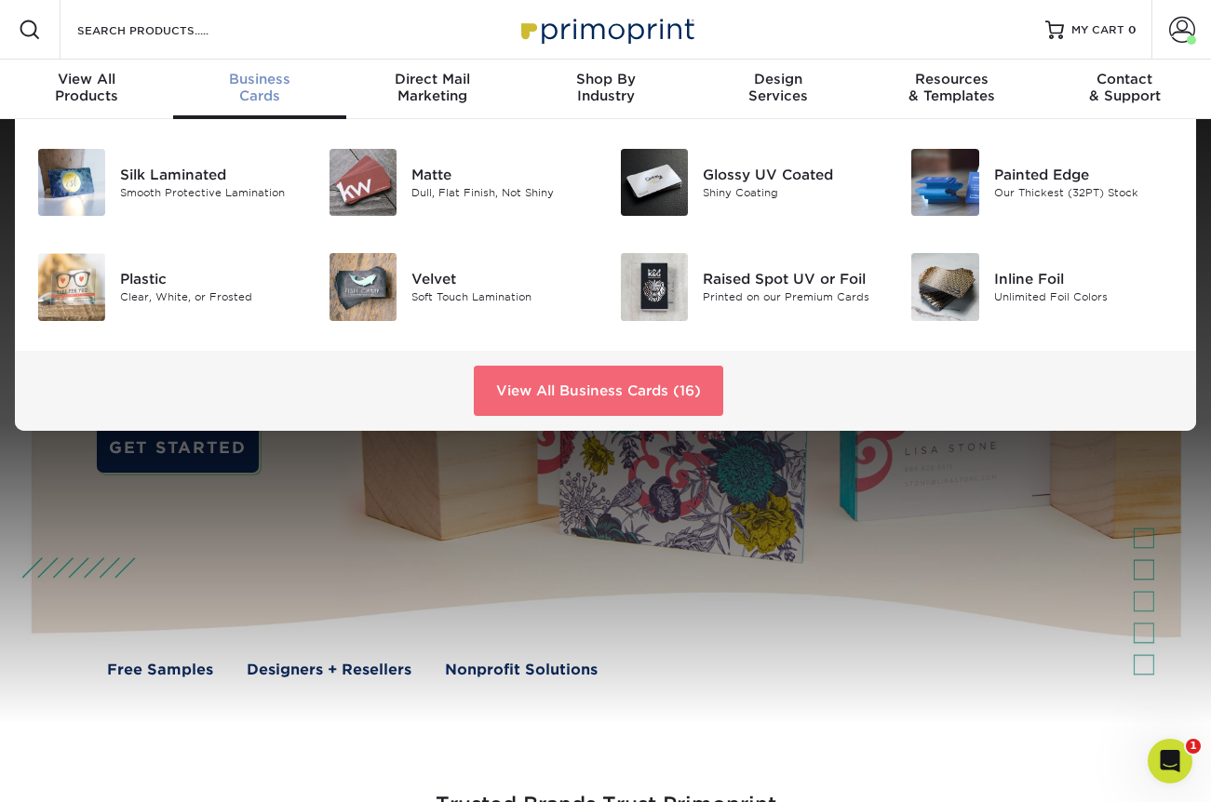
click at [559, 401] on link "View All Business Cards (16)" at bounding box center [598, 391] width 249 height 50
